Goal: Task Accomplishment & Management: Manage account settings

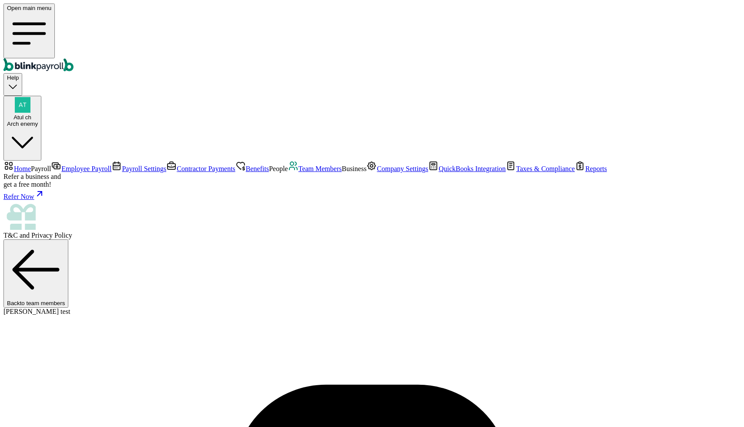
click at [38, 120] on div "Arch enemy" at bounding box center [22, 123] width 31 height 7
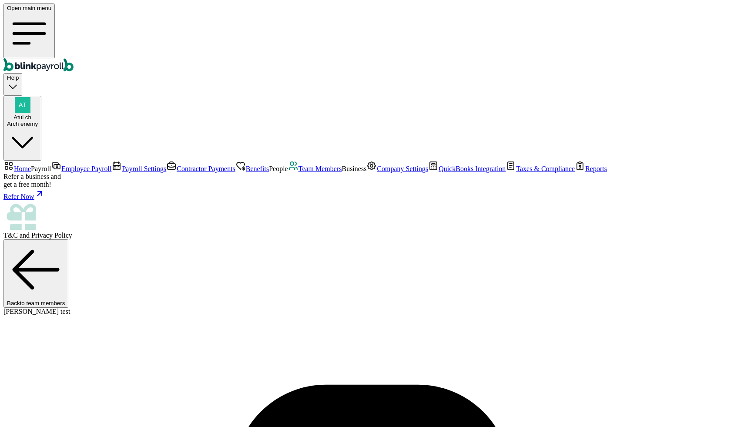
select select "5 Indiana Ave"
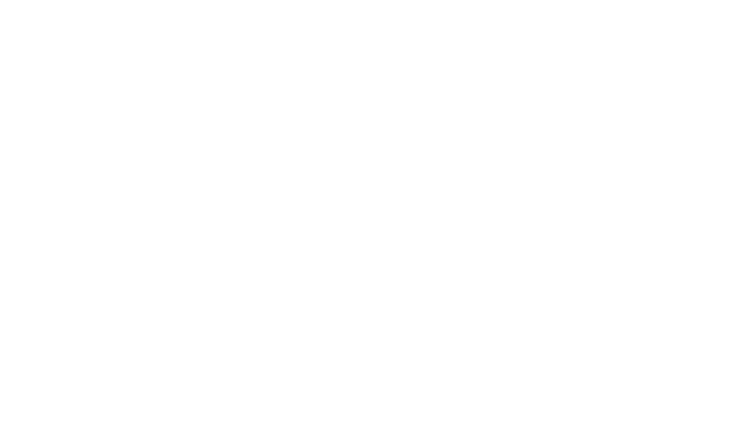
select select "Sole proprietorship"
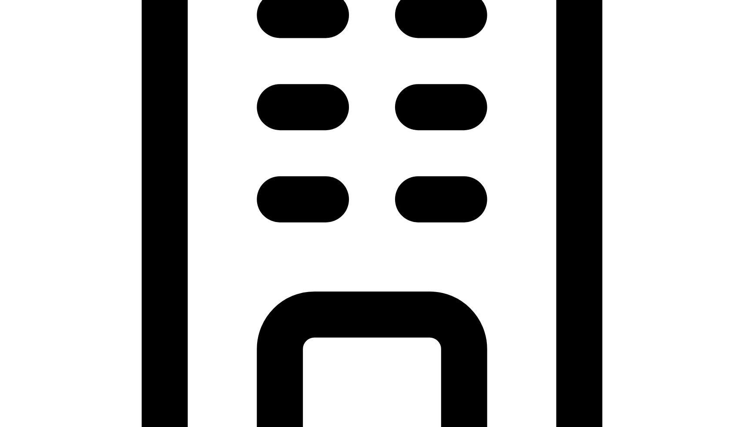
select select "Auto or Machine Sales"
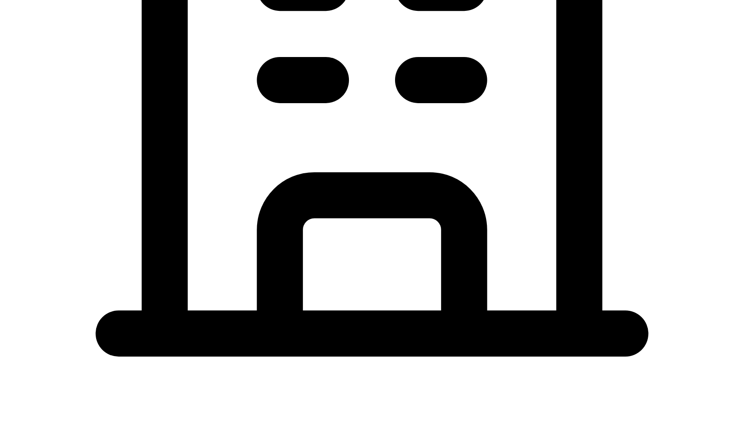
scroll to position [442, 0]
